Goal: Task Accomplishment & Management: Use online tool/utility

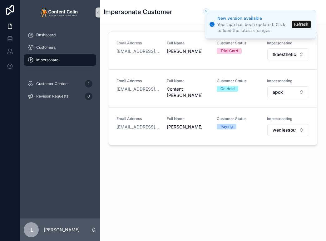
click at [305, 25] on button "Refresh" at bounding box center [301, 25] width 19 height 8
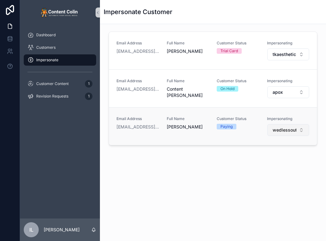
click at [276, 131] on span "wedlessoutlets" at bounding box center [285, 130] width 24 height 6
type input "****"
click at [274, 159] on div "retailacrylics" at bounding box center [287, 155] width 75 height 10
